Goal: Transaction & Acquisition: Purchase product/service

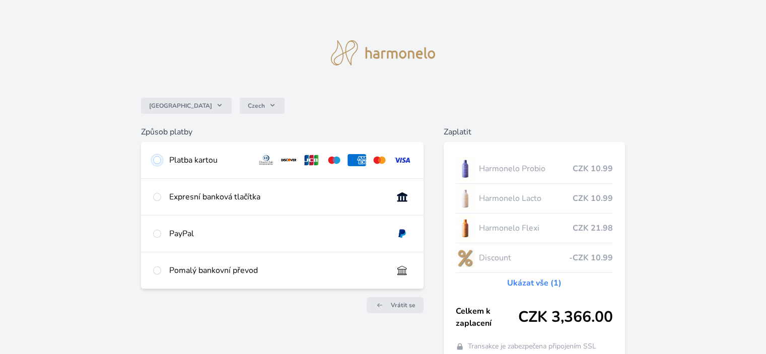
click at [157, 161] on input "radio" at bounding box center [157, 160] width 8 height 8
radio input "true"
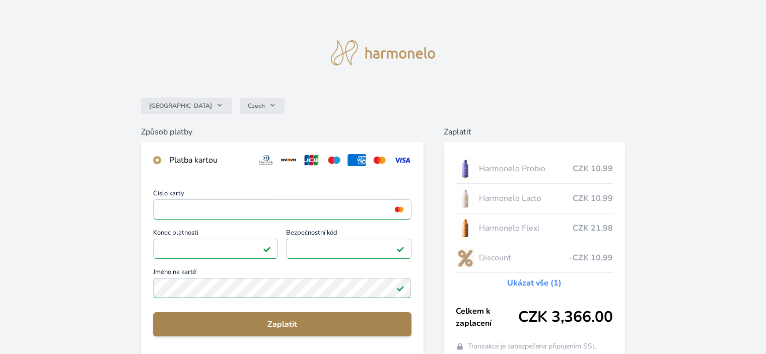
click at [282, 324] on span "Zaplatit" at bounding box center [282, 324] width 242 height 12
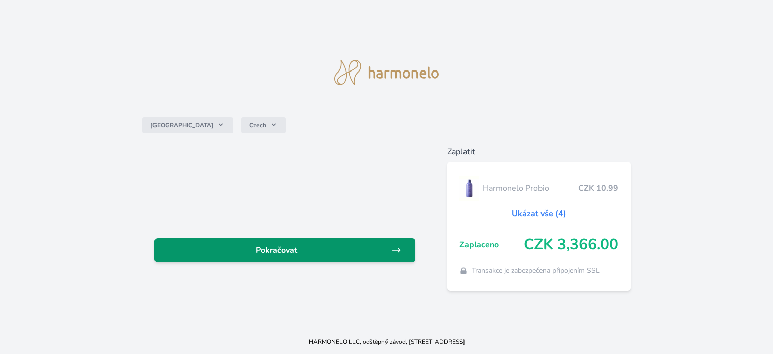
click at [280, 247] on span "Pokračovat" at bounding box center [277, 250] width 229 height 12
